Goal: Find specific page/section: Find specific page/section

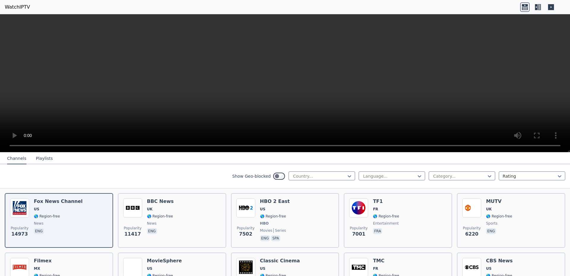
scroll to position [65, 0]
click at [334, 179] on div "Country..." at bounding box center [322, 175] width 66 height 9
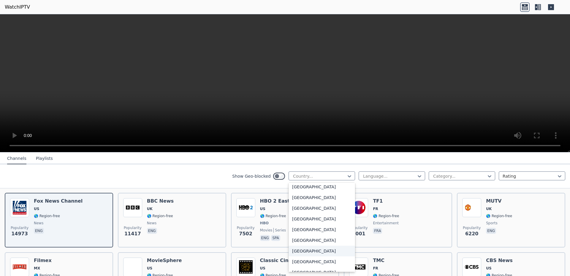
scroll to position [2079, 0]
click at [309, 211] on div "[GEOGRAPHIC_DATA]" at bounding box center [322, 210] width 66 height 11
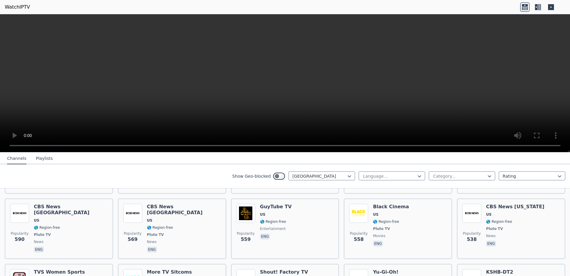
scroll to position [876, 0]
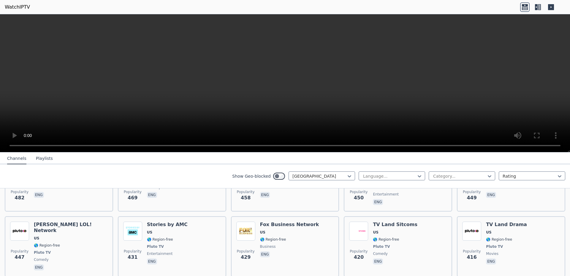
click at [405, 177] on div at bounding box center [389, 176] width 54 height 6
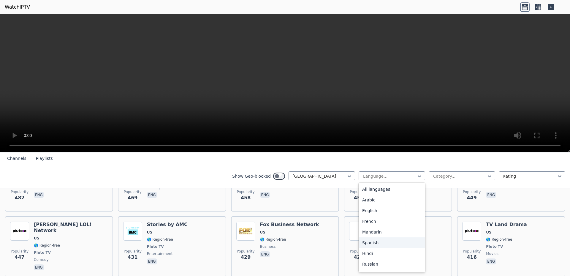
click at [389, 240] on div "Spanish" at bounding box center [392, 242] width 66 height 11
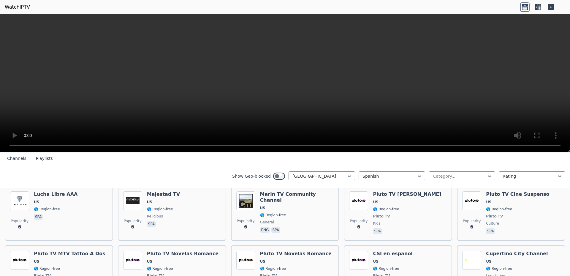
scroll to position [1249, 0]
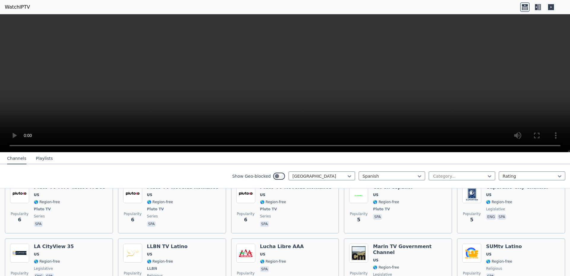
click at [348, 176] on div "[GEOGRAPHIC_DATA]" at bounding box center [322, 175] width 66 height 9
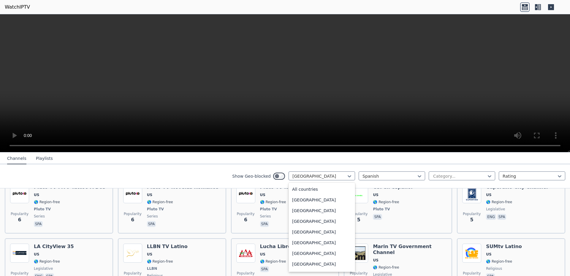
scroll to position [2027, 0]
type input "**"
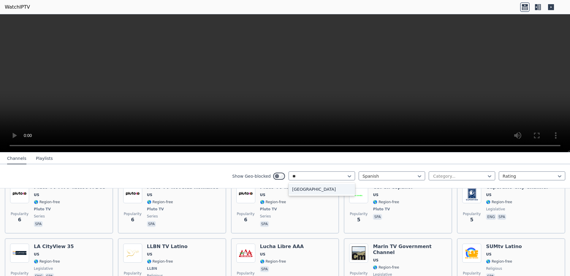
scroll to position [0, 0]
click at [328, 186] on div "[GEOGRAPHIC_DATA]" at bounding box center [322, 189] width 66 height 11
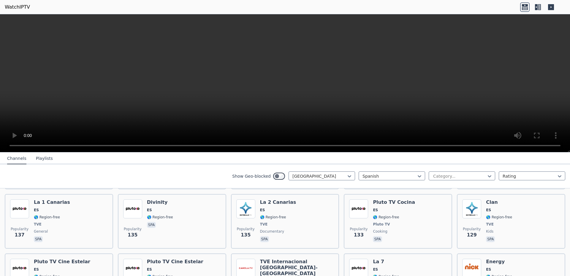
scroll to position [315, 0]
